Goal: Task Accomplishment & Management: Manage account settings

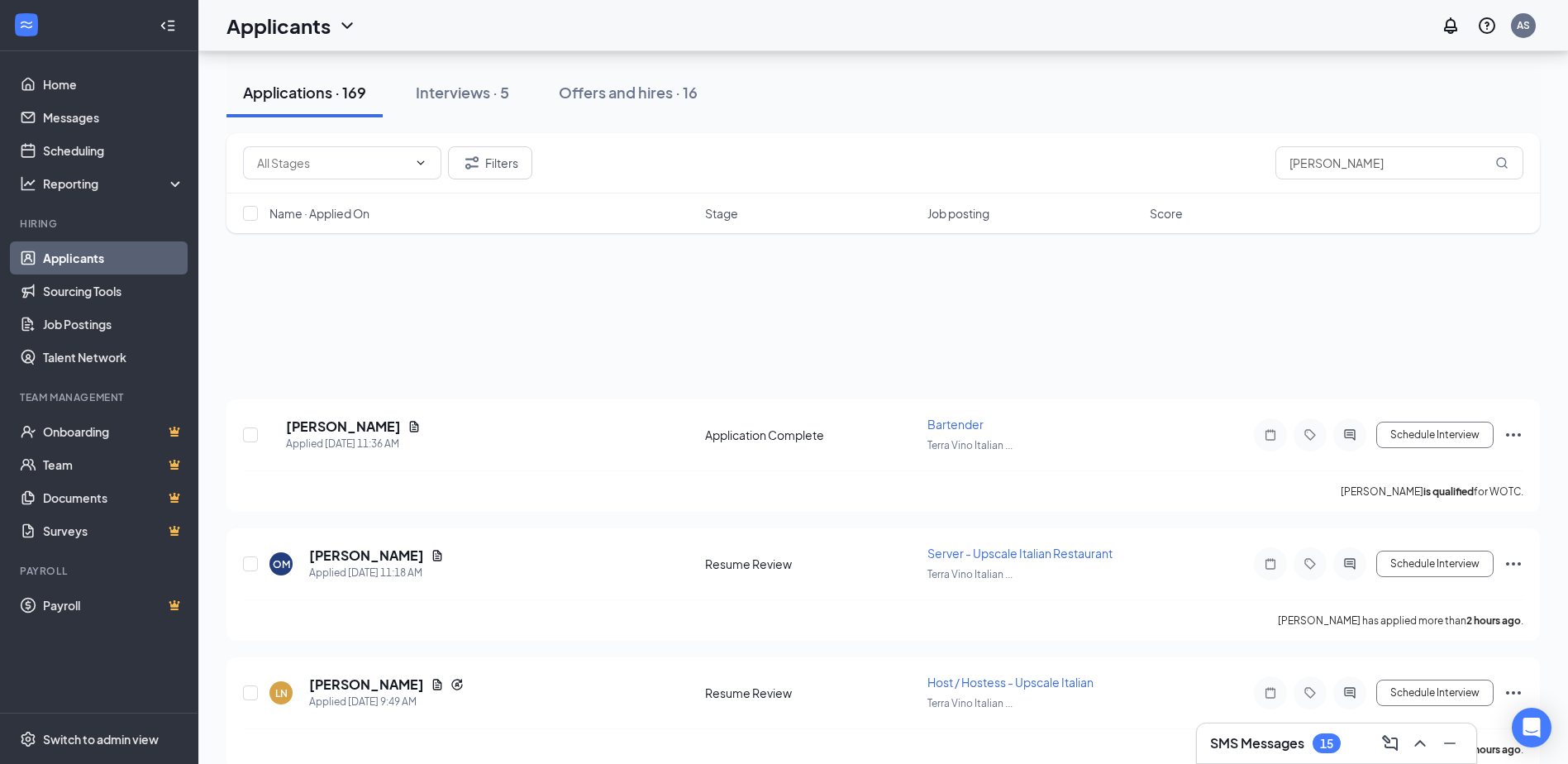
scroll to position [744, 0]
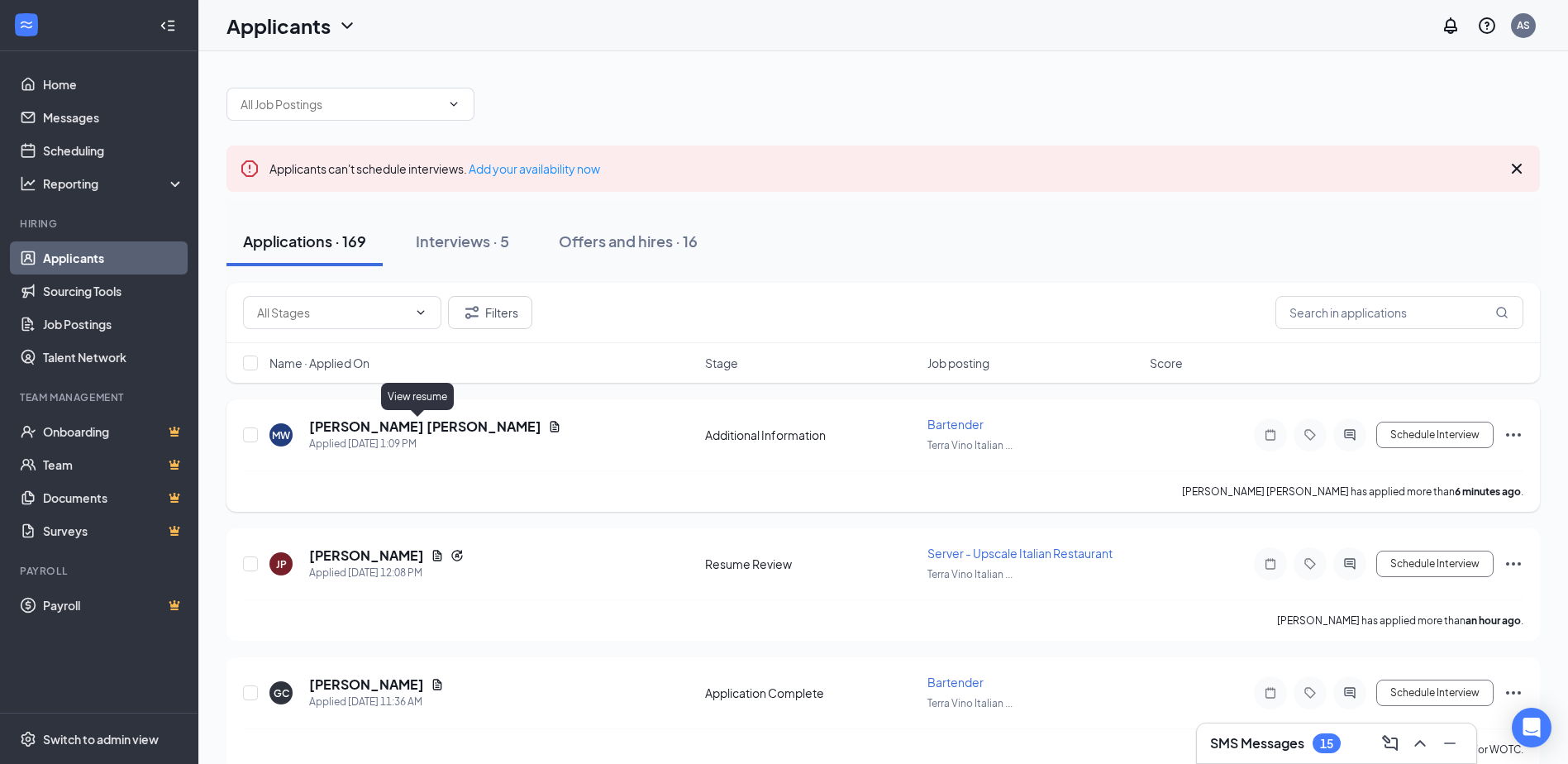
click at [548, 427] on icon "Document" at bounding box center [554, 426] width 13 height 13
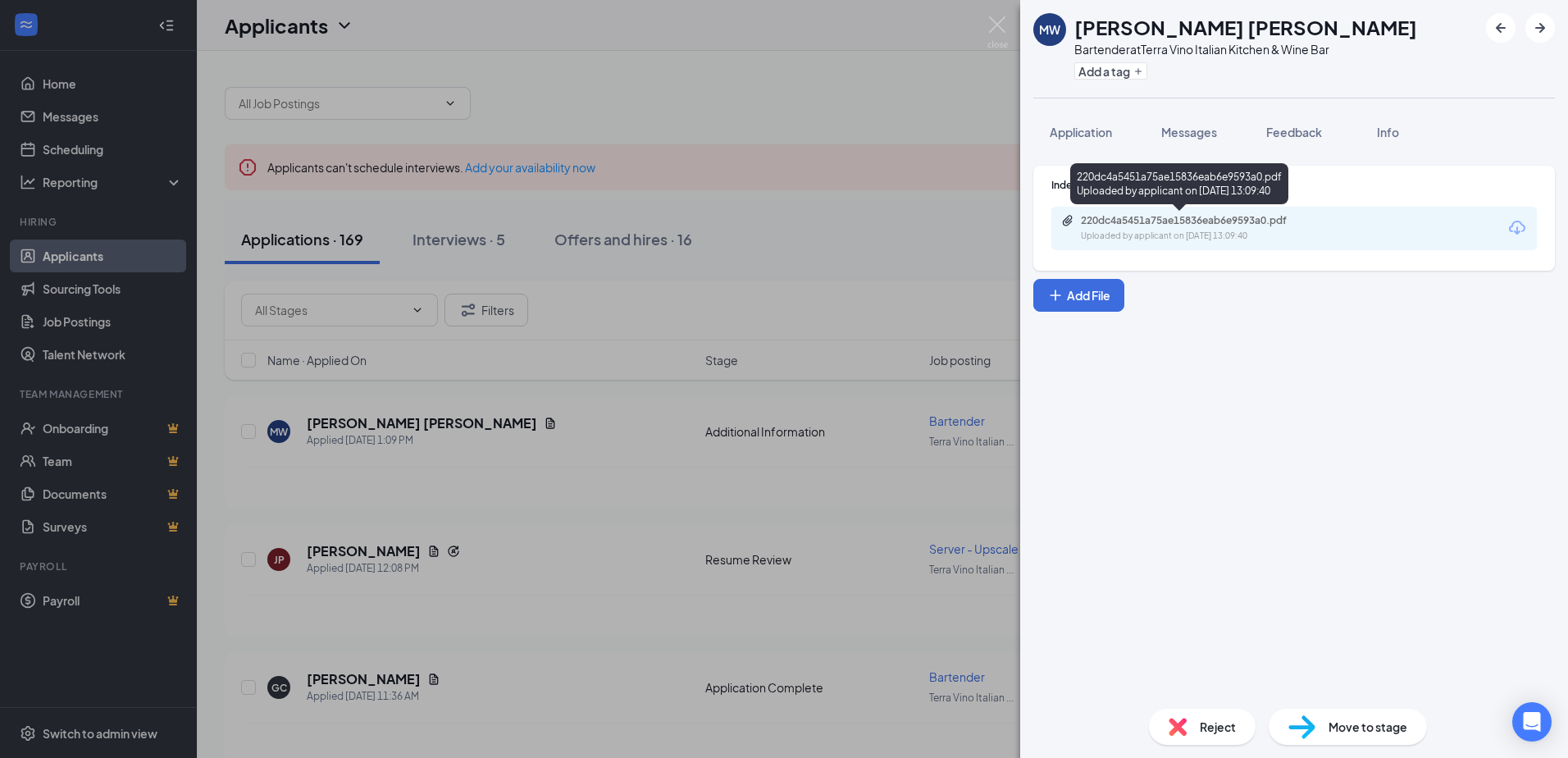
click at [1253, 237] on div "Uploaded by applicant on Sep 16, 2025 at 13:09:40" at bounding box center [1204, 236] width 246 height 13
click at [919, 108] on div "MW Marley Watson Bartender at Terra Vino Italian Kitchen & Wine Bar Add a tag A…" at bounding box center [784, 379] width 1568 height 758
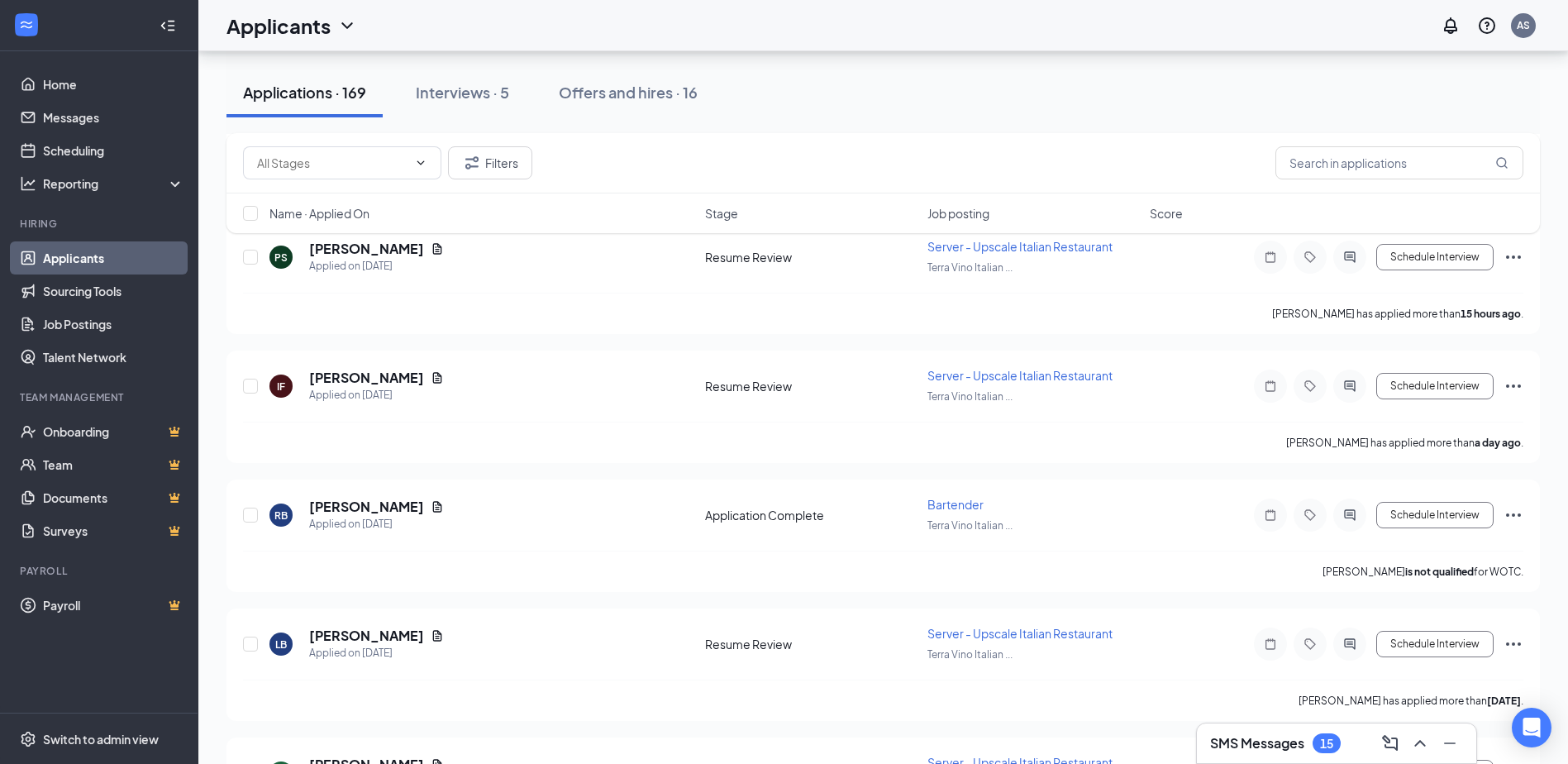
scroll to position [1157, 0]
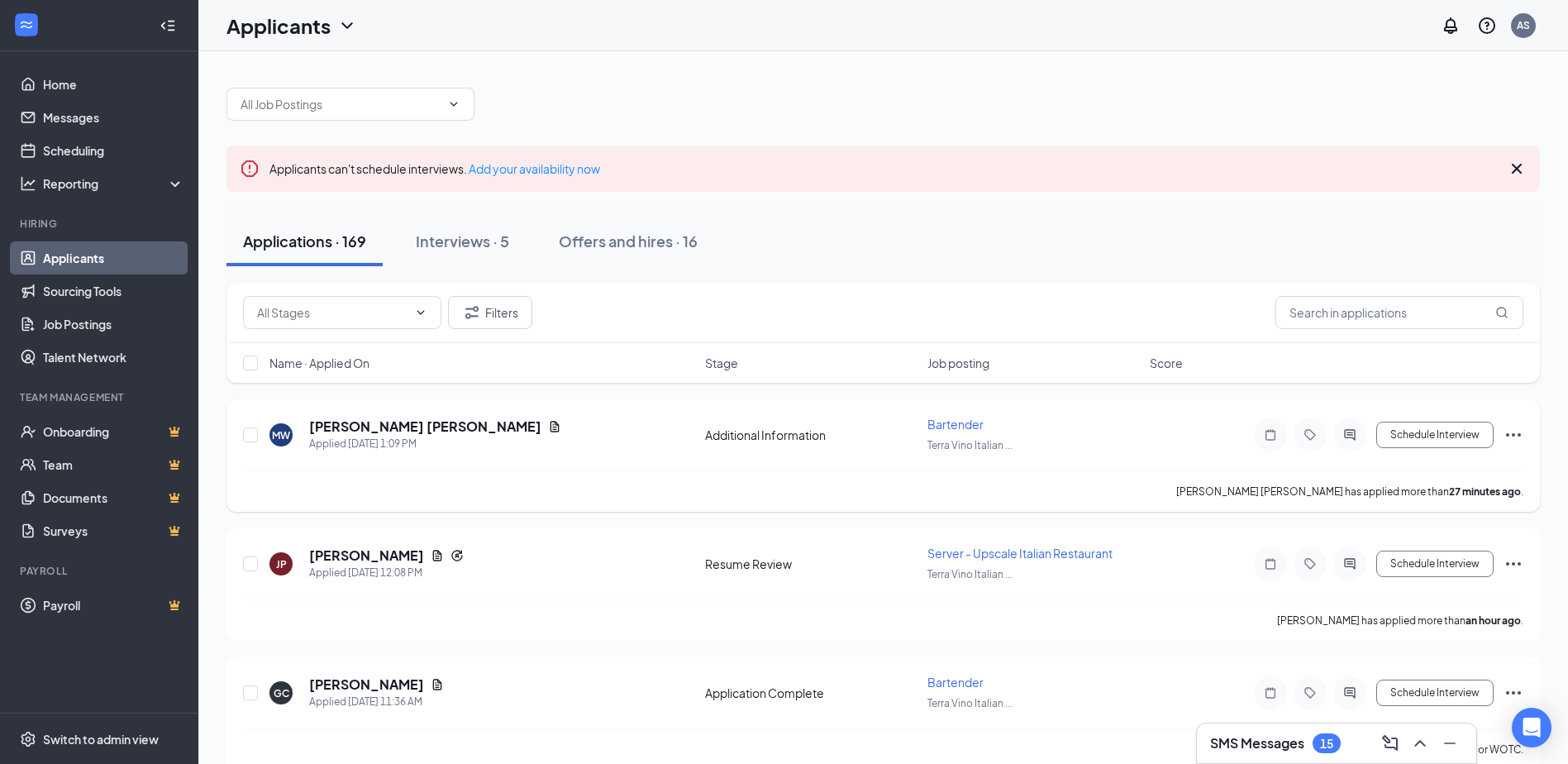
click at [1515, 438] on icon "Ellipses" at bounding box center [1513, 435] width 20 height 20
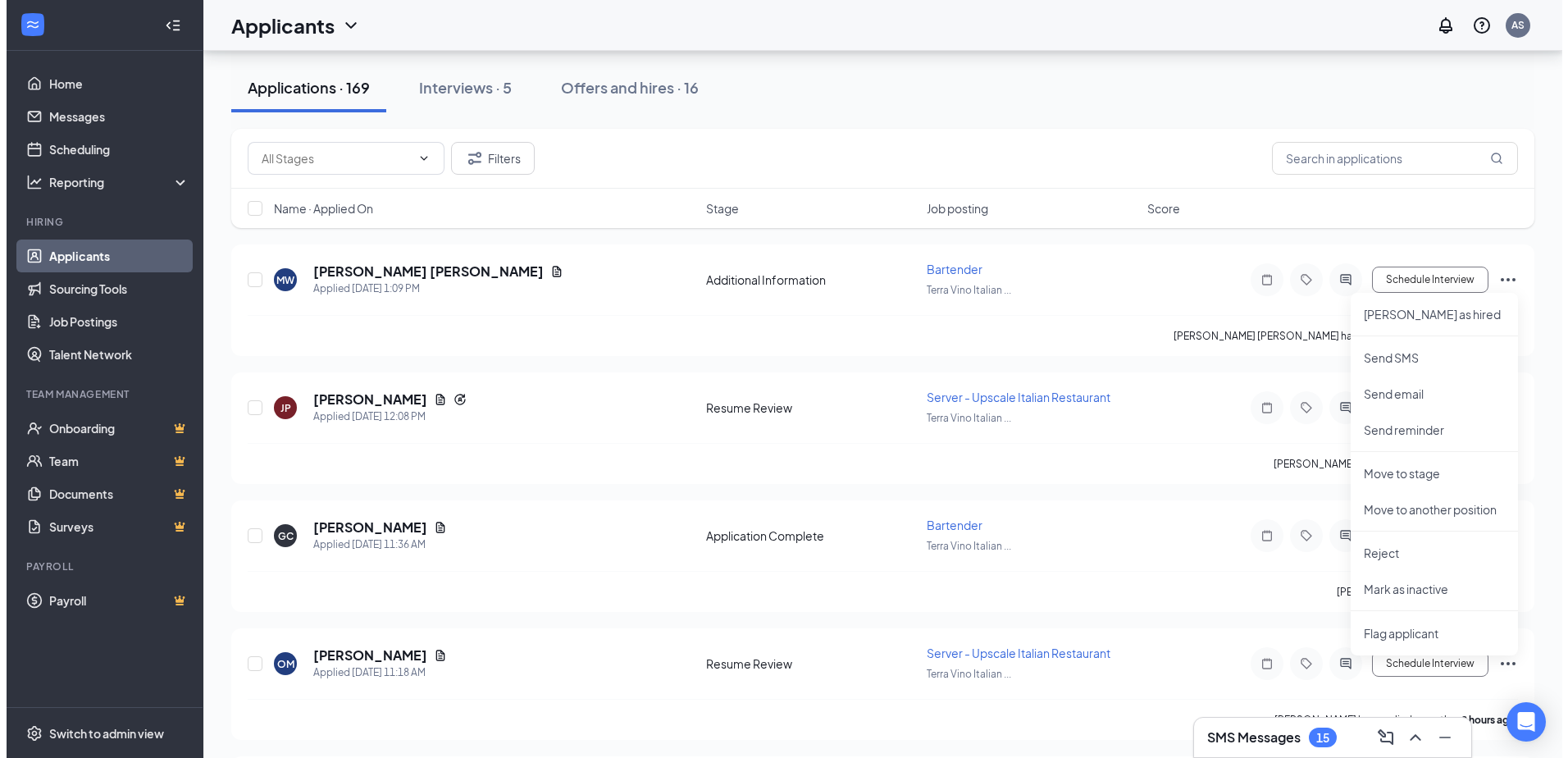
scroll to position [164, 0]
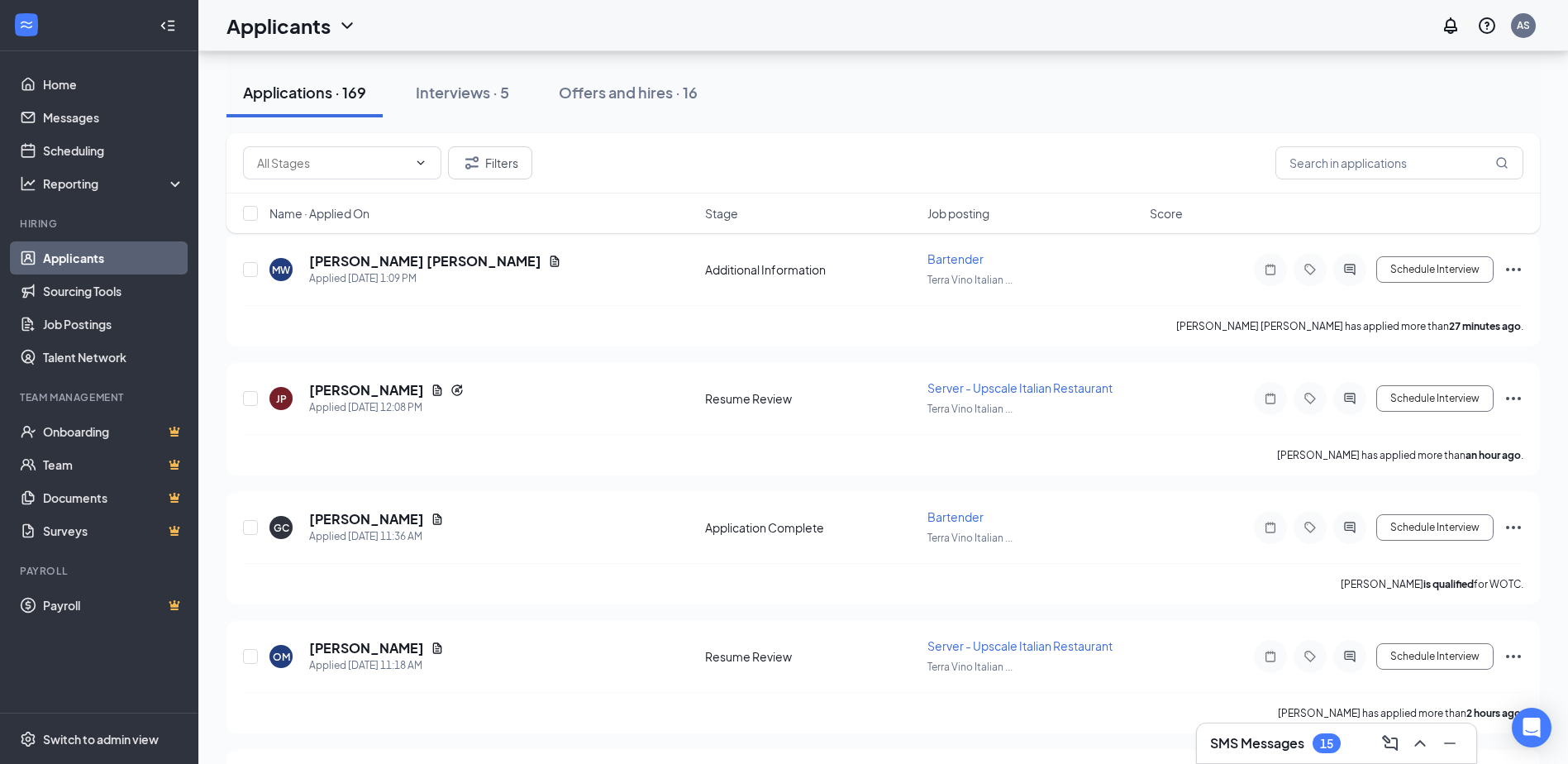
click at [433, 522] on icon "Document" at bounding box center [438, 518] width 9 height 10
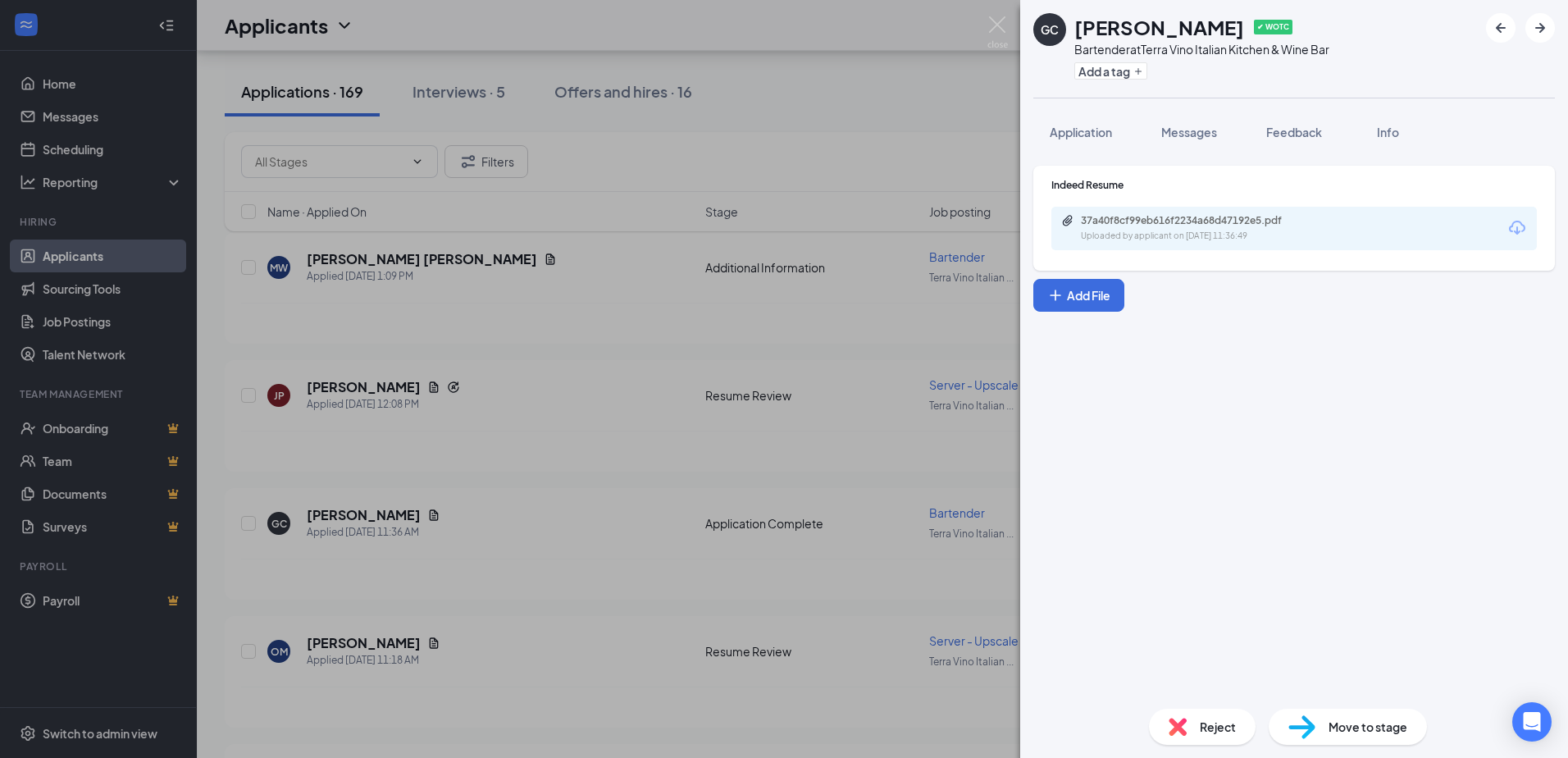
click at [1348, 225] on div "37a40f8cf99eb616f2234a68d47192e5.pdf Uploaded by applicant on Sep 16, 2025 at 1…" at bounding box center [1294, 228] width 485 height 44
click at [1220, 231] on div "Uploaded by applicant on Sep 16, 2025 at 11:36:49" at bounding box center [1204, 236] width 246 height 13
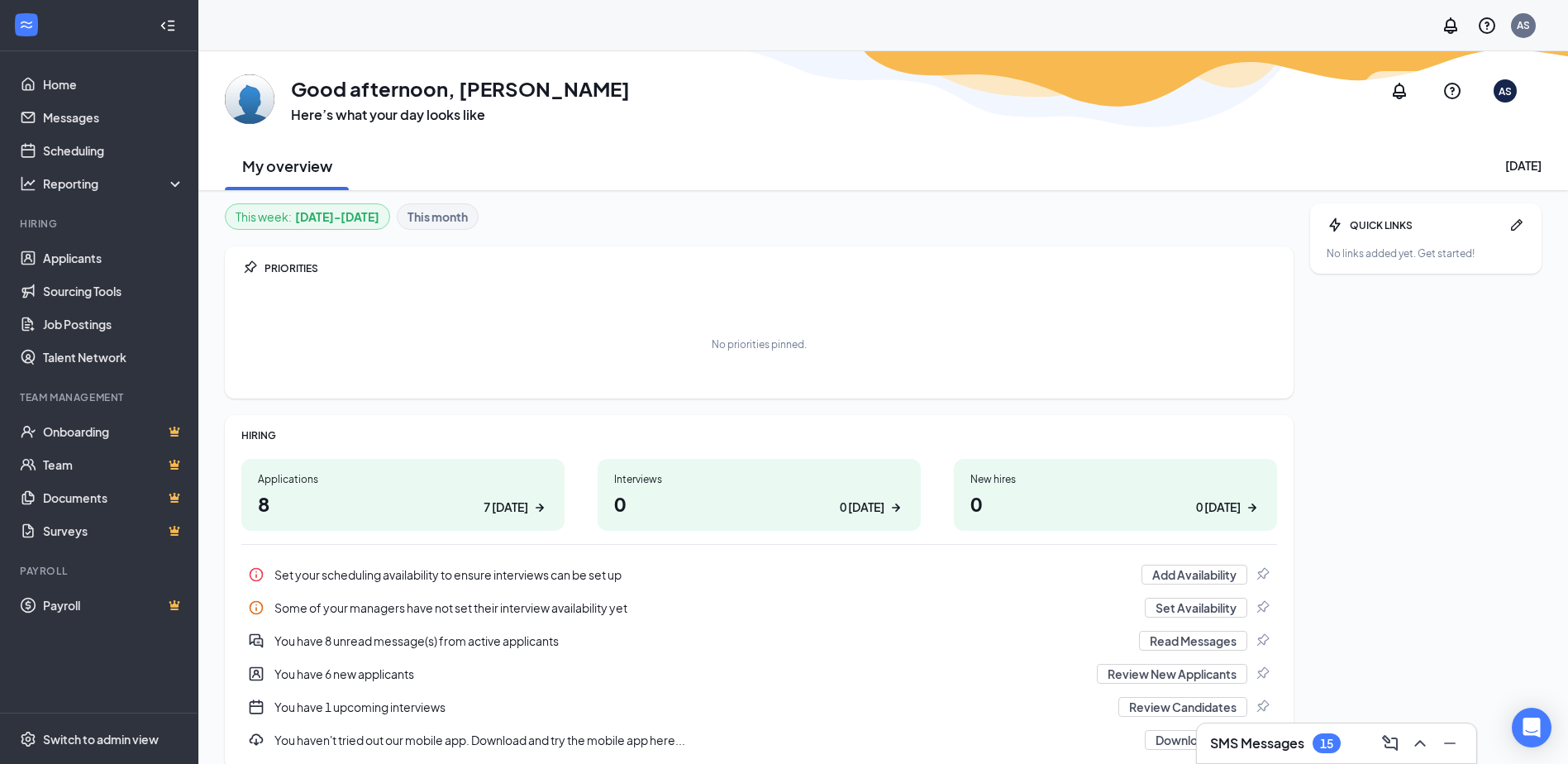
click at [435, 495] on h1 "8 7 today" at bounding box center [403, 503] width 290 height 28
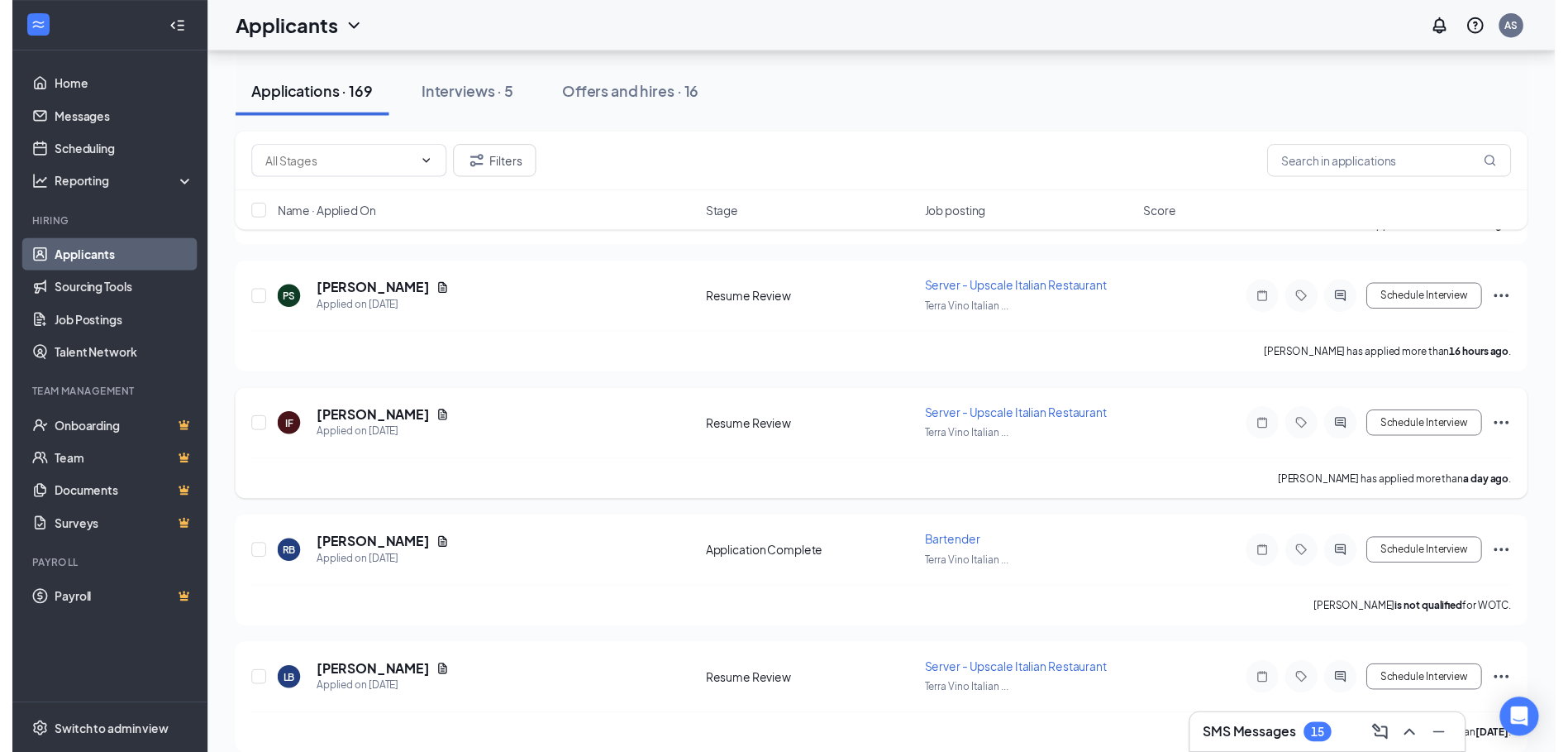
scroll to position [909, 0]
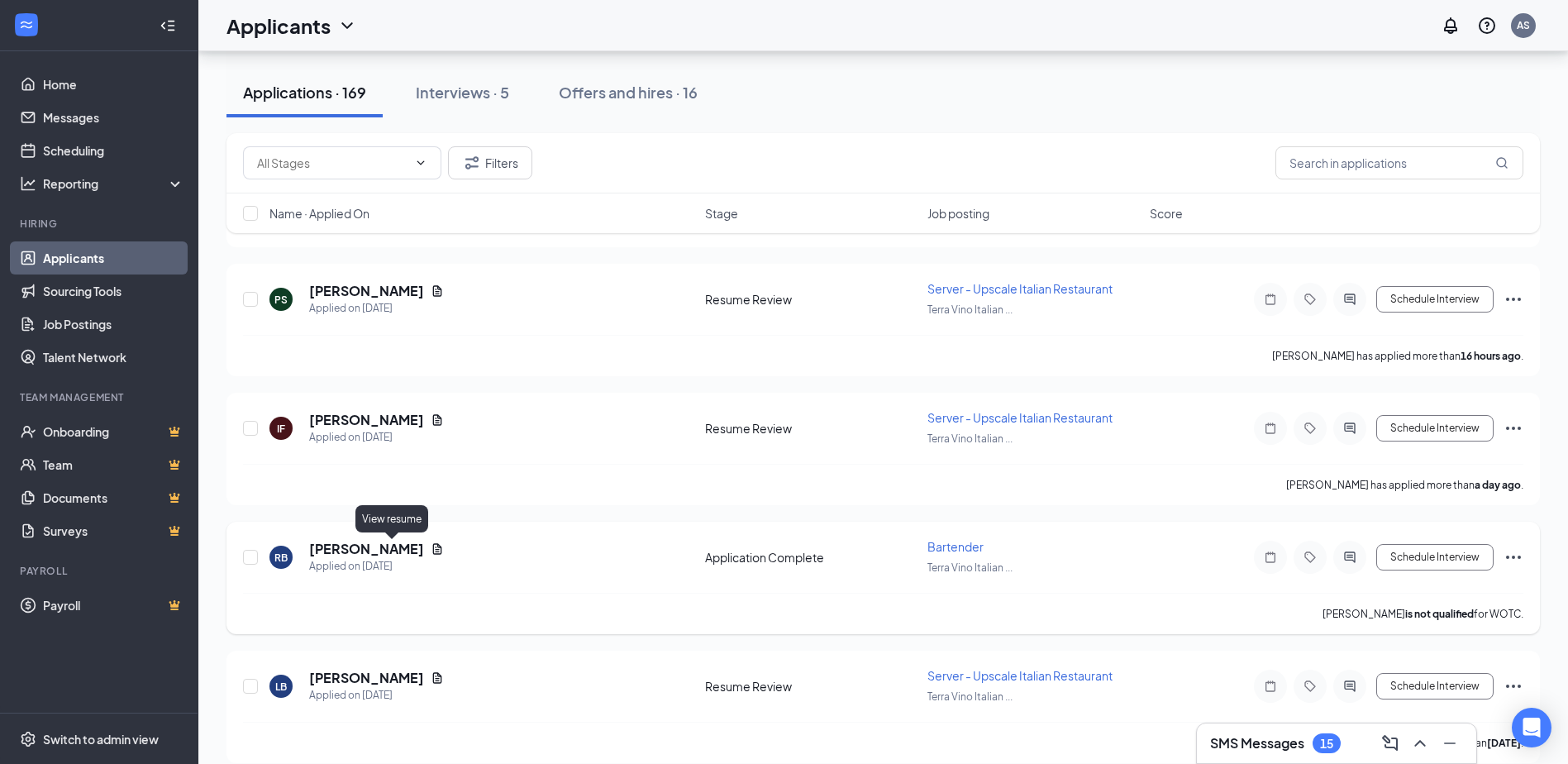
click at [431, 545] on icon "Document" at bounding box center [438, 549] width 13 height 13
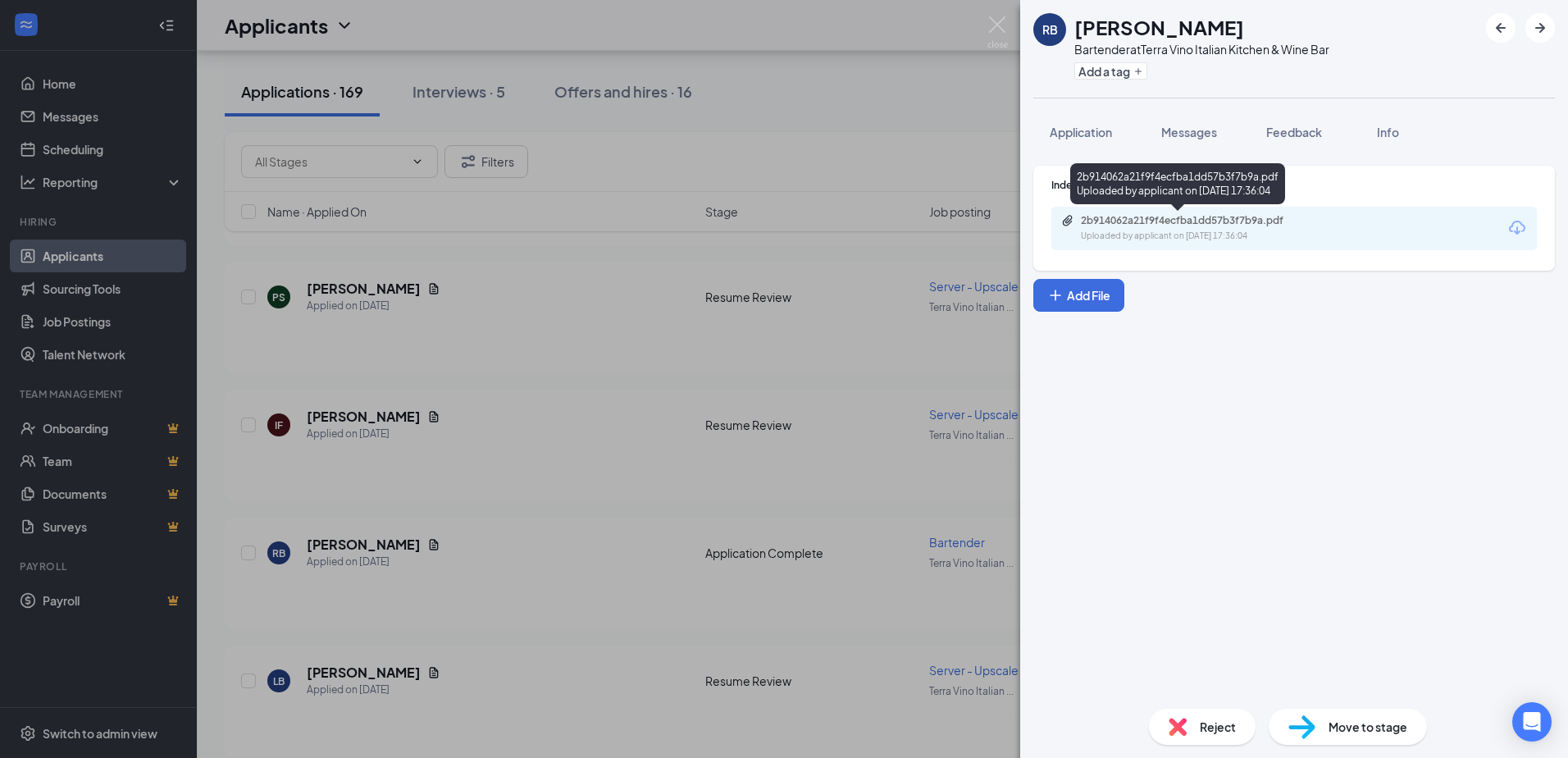
click at [1283, 242] on div "Uploaded by applicant on [DATE] 17:36:04" at bounding box center [1204, 236] width 246 height 13
click at [540, 613] on div "RB [PERSON_NAME] Bartender at Terra Vino Italian Kitchen & Wine Bar Add a tag A…" at bounding box center [784, 379] width 1568 height 758
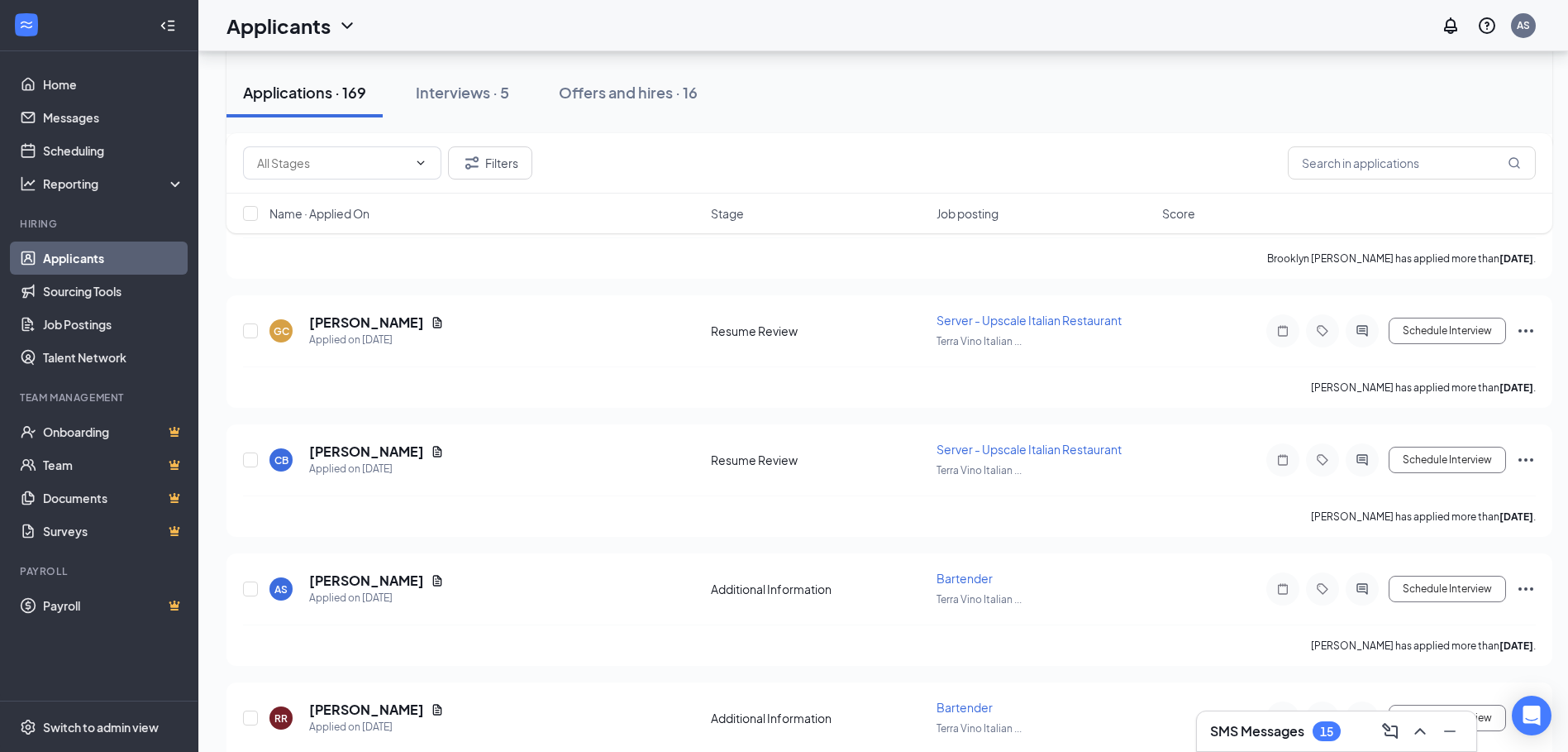
scroll to position [1654, 0]
click at [433, 582] on icon "Document" at bounding box center [438, 578] width 9 height 10
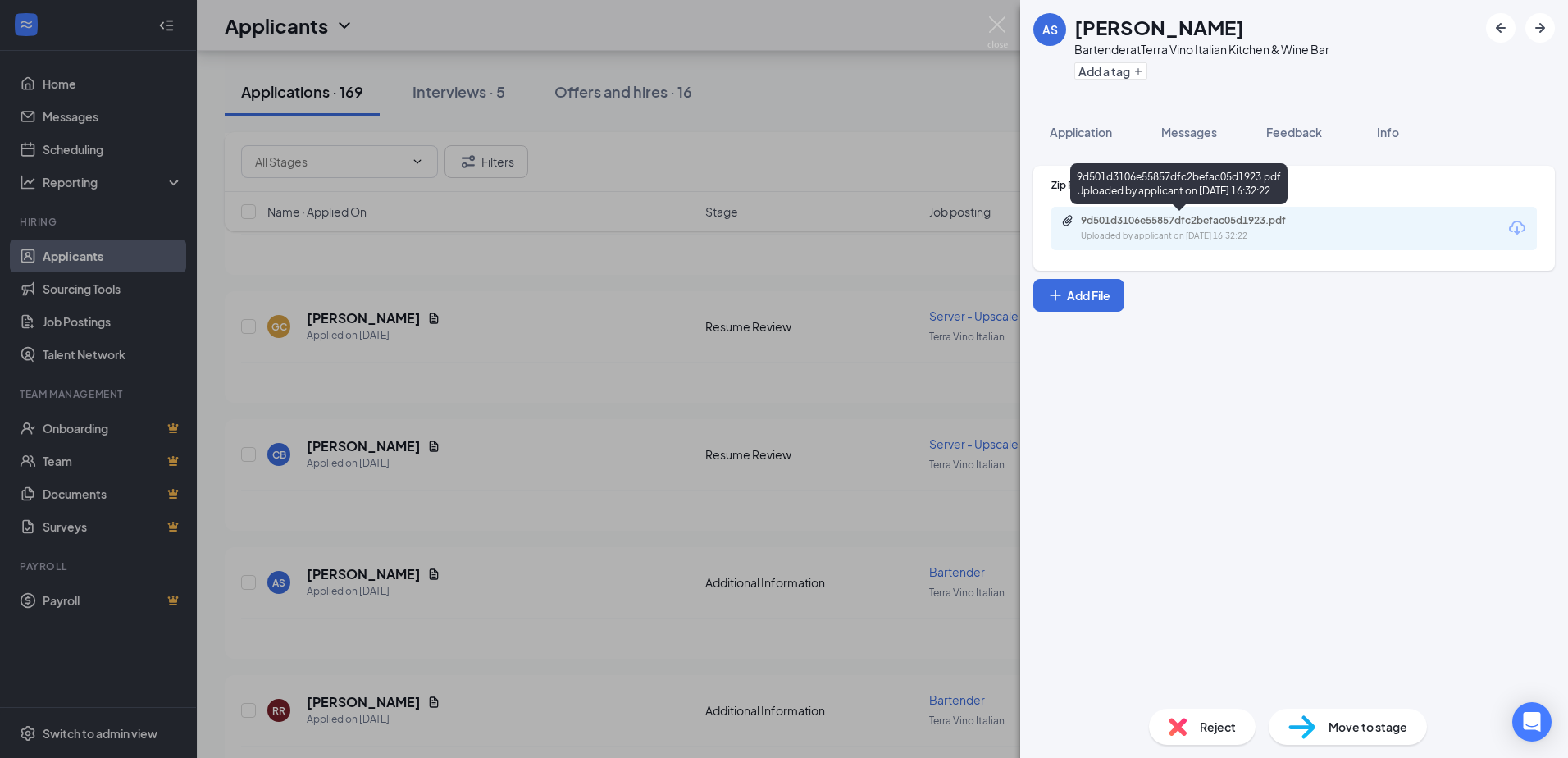
click at [1194, 218] on div "9d501d3106e55857dfc2befac05d1923.pdf" at bounding box center [1196, 220] width 230 height 13
click at [580, 495] on div "AS [PERSON_NAME] Bartender at Terra Vino Italian Kitchen & Wine Bar Add a tag A…" at bounding box center [784, 379] width 1568 height 758
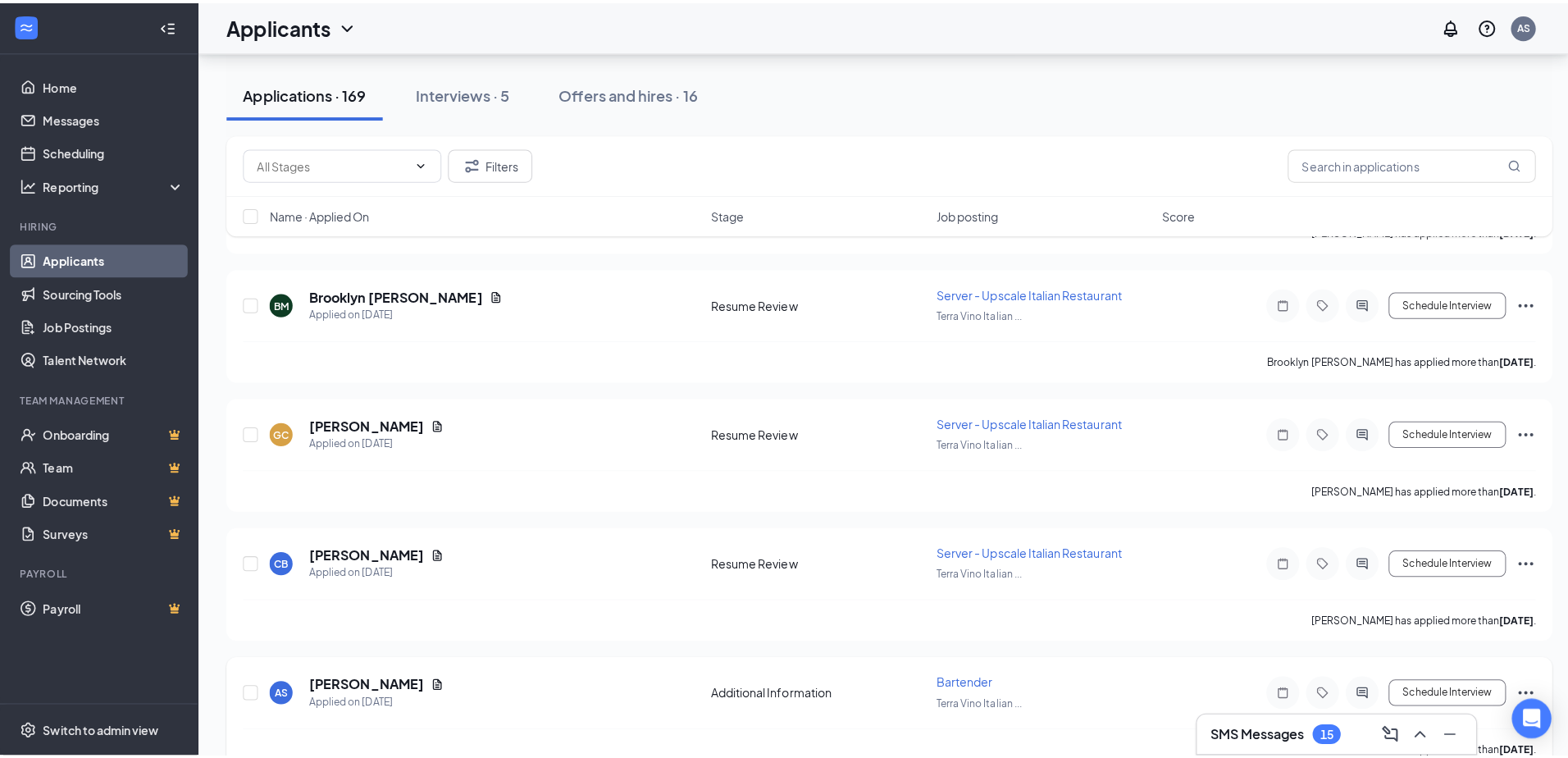
scroll to position [1312, 0]
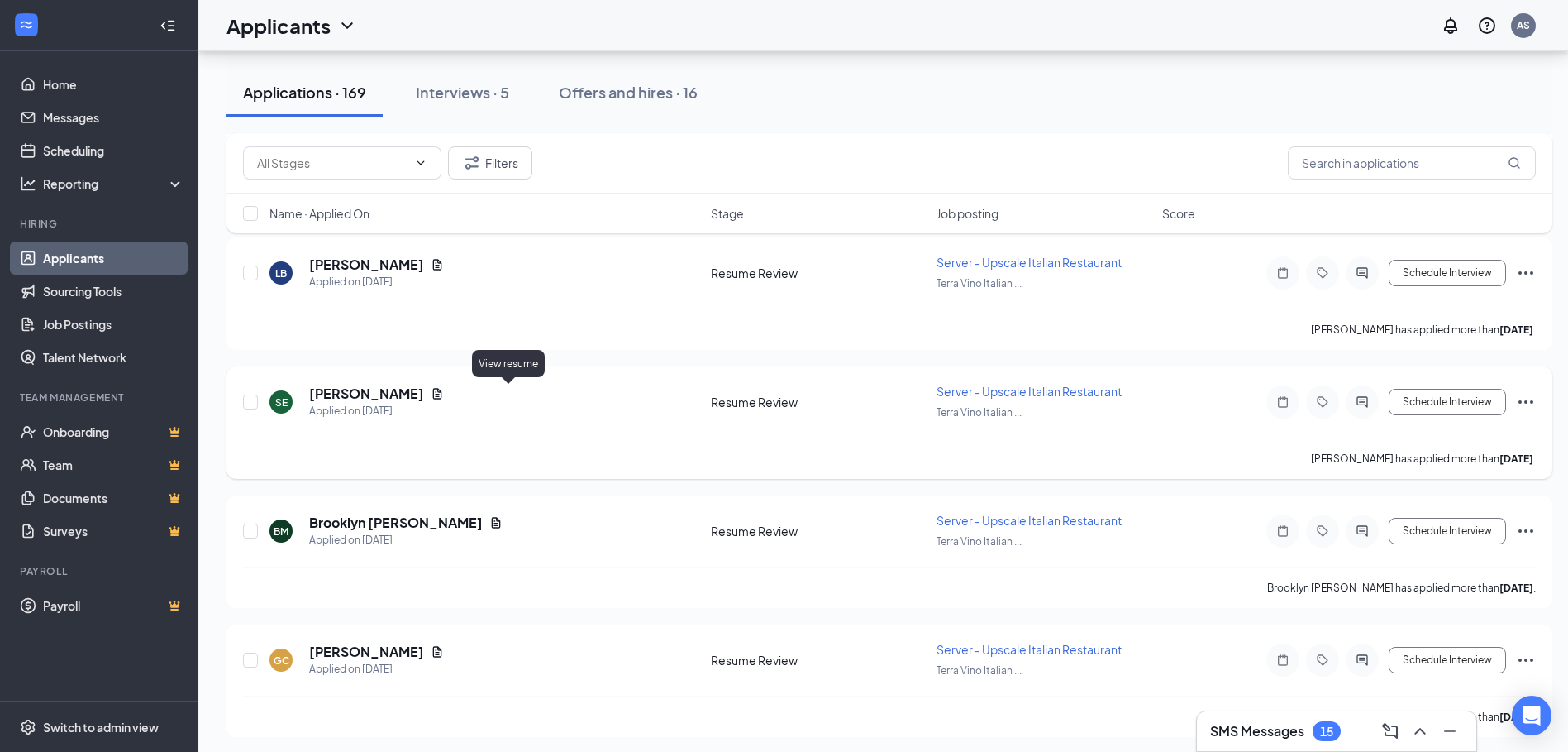
click at [444, 395] on icon "Document" at bounding box center [438, 393] width 13 height 13
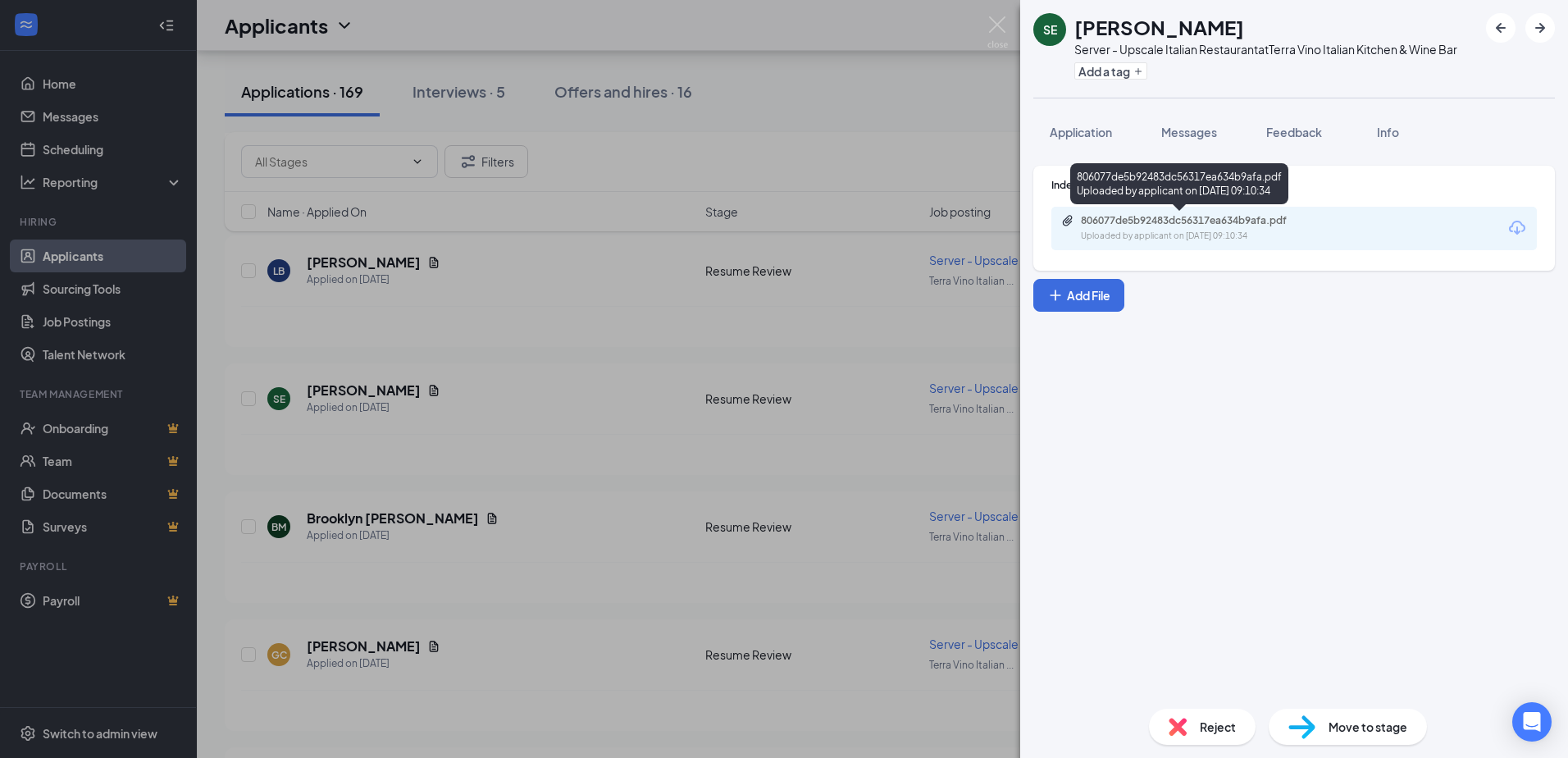
click at [1319, 235] on div "Uploaded by applicant on [DATE] 09:10:34" at bounding box center [1204, 236] width 246 height 13
